Goal: Use online tool/utility: Use online tool/utility

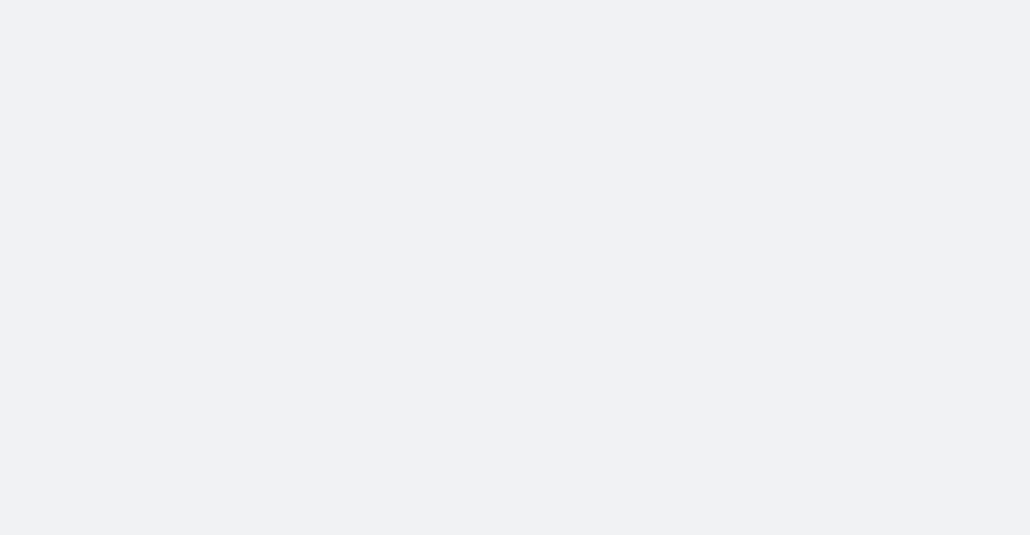
click at [113, 198] on body at bounding box center [515, 267] width 1030 height 535
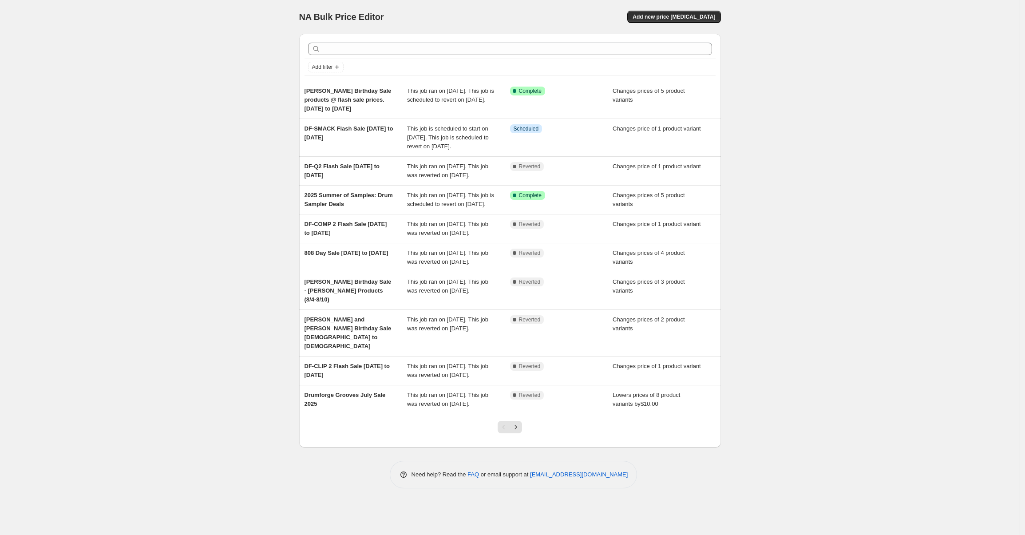
click at [26, 180] on div "NA Bulk Price Editor. This page is ready NA Bulk Price Editor Add new price [ME…" at bounding box center [510, 267] width 1020 height 535
click at [198, 122] on div "NA Bulk Price Editor. This page is ready NA Bulk Price Editor Add new price [ME…" at bounding box center [510, 267] width 1020 height 535
click at [816, 117] on div "NA Bulk Price Editor. This page is ready NA Bulk Price Editor Add new price [ME…" at bounding box center [510, 267] width 1020 height 535
